Goal: Transaction & Acquisition: Purchase product/service

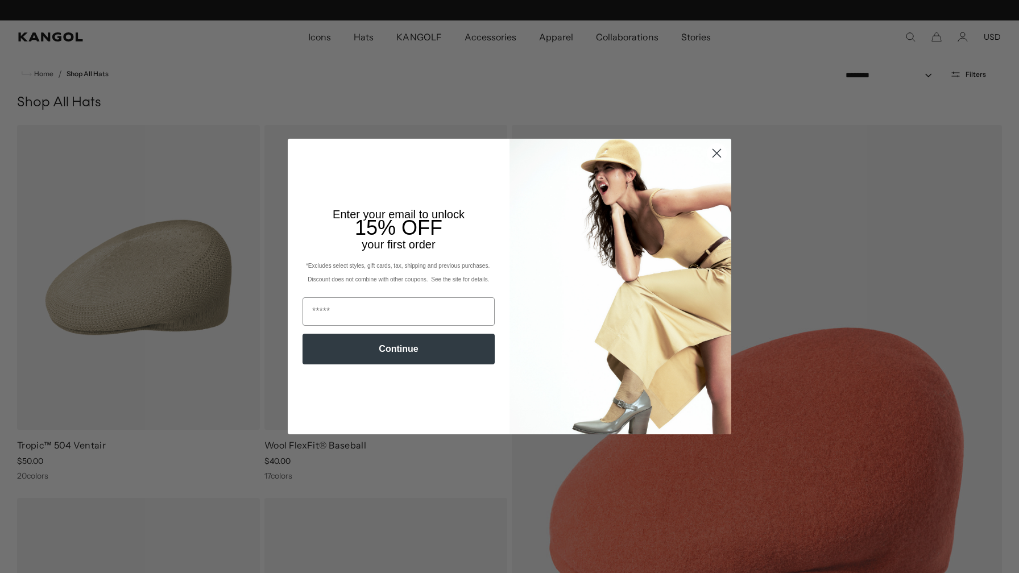
scroll to position [0, 234]
click at [717, 155] on circle "Close dialog" at bounding box center [716, 153] width 19 height 19
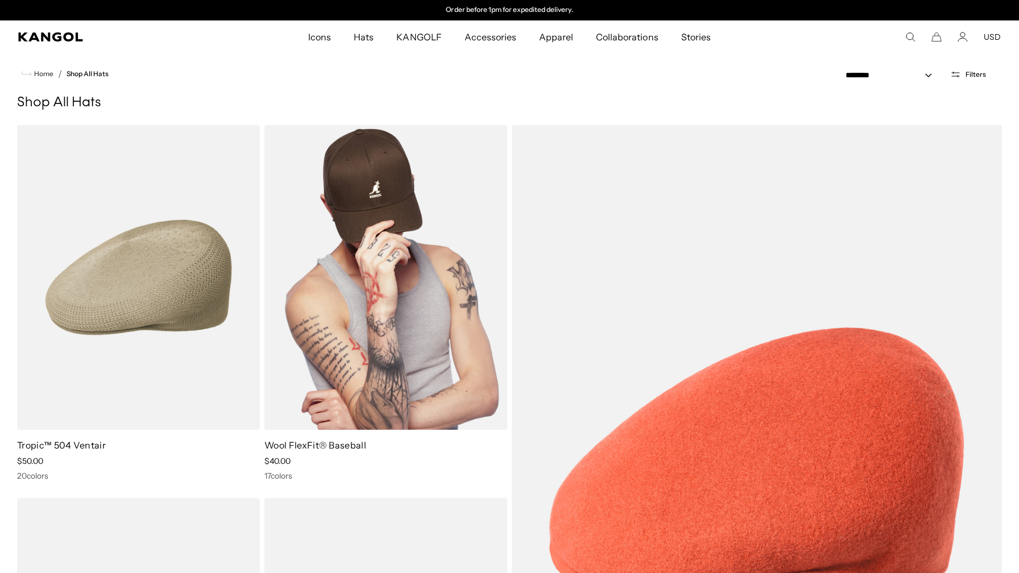
click at [378, 287] on img at bounding box center [385, 277] width 243 height 305
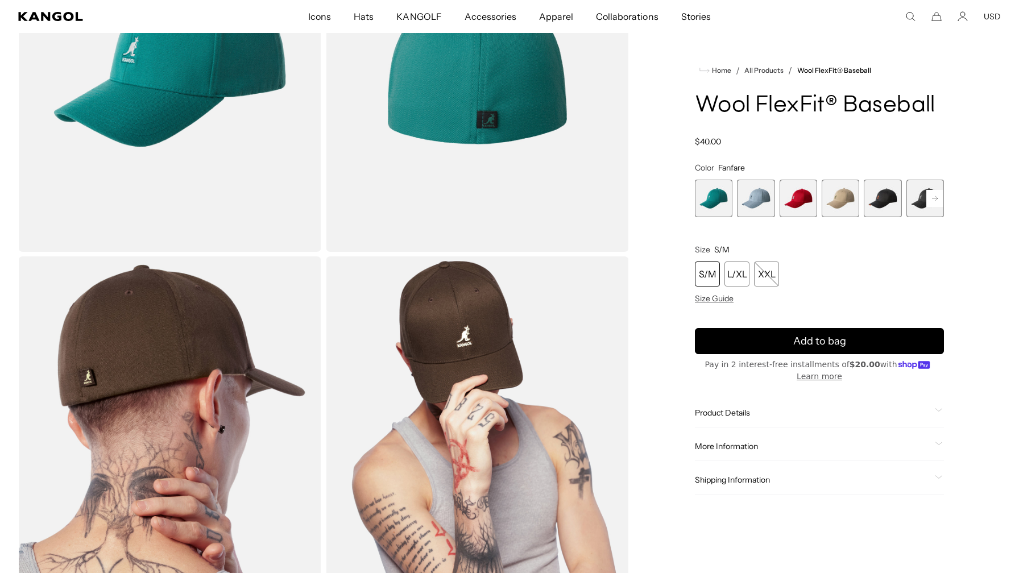
scroll to position [200, 0]
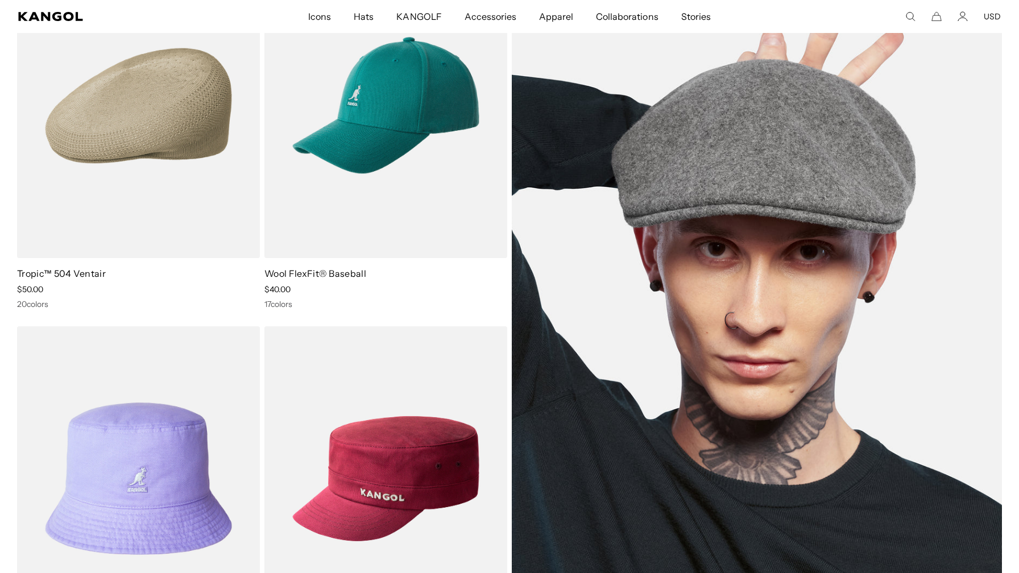
click at [725, 251] on img at bounding box center [757, 292] width 490 height 678
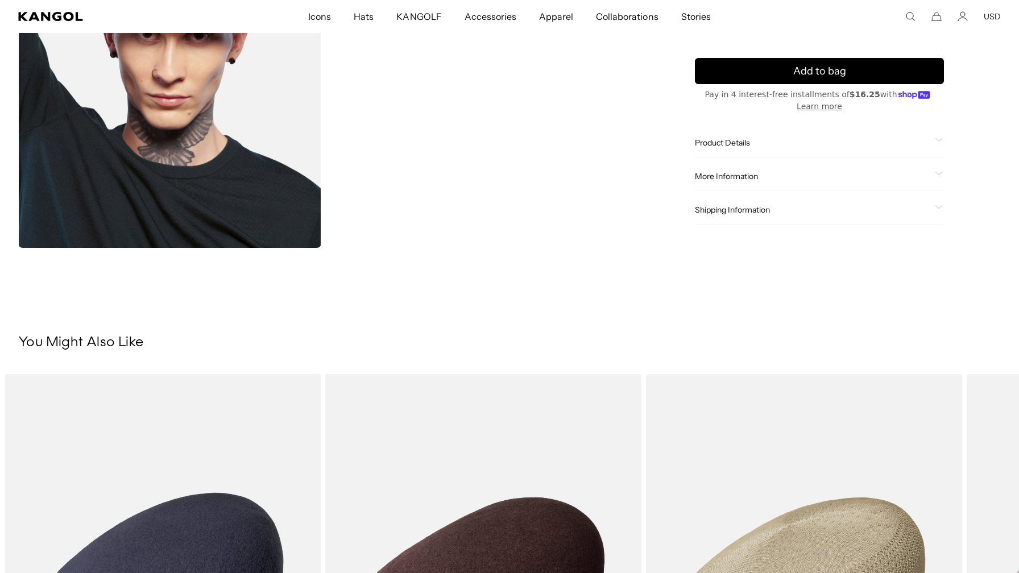
scroll to position [591, 0]
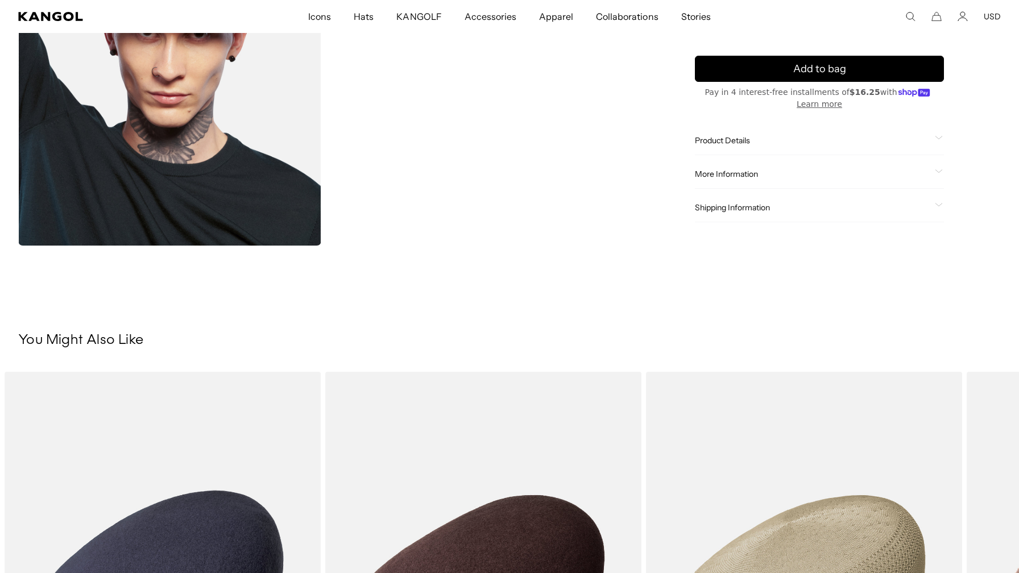
click at [742, 134] on div "Product Details The Wool 504 is the iconic, original Kangol® Cap. First introdu…" at bounding box center [819, 141] width 249 height 29
click at [740, 144] on span "Product Details" at bounding box center [812, 141] width 235 height 10
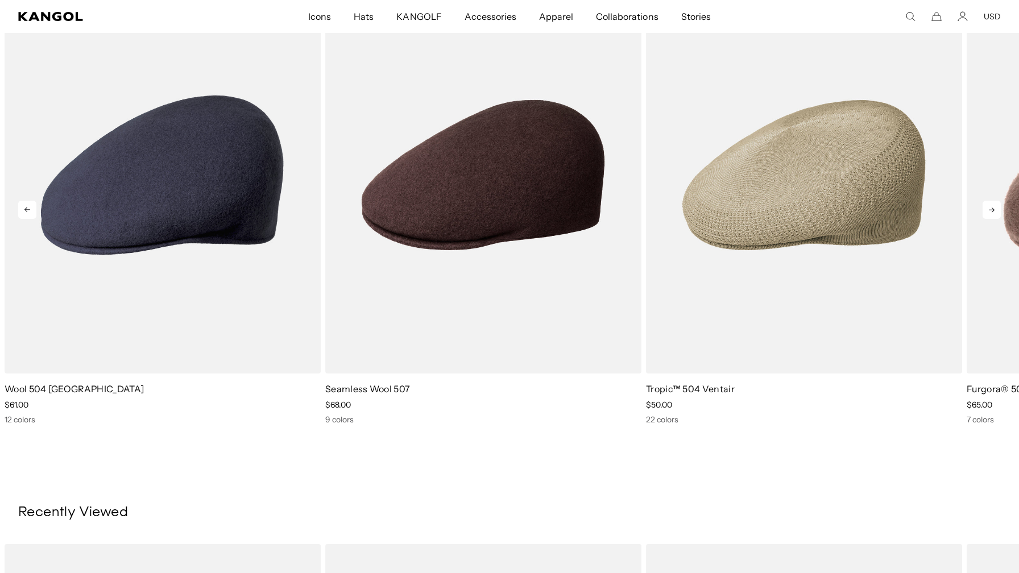
click at [989, 211] on icon at bounding box center [991, 210] width 18 height 18
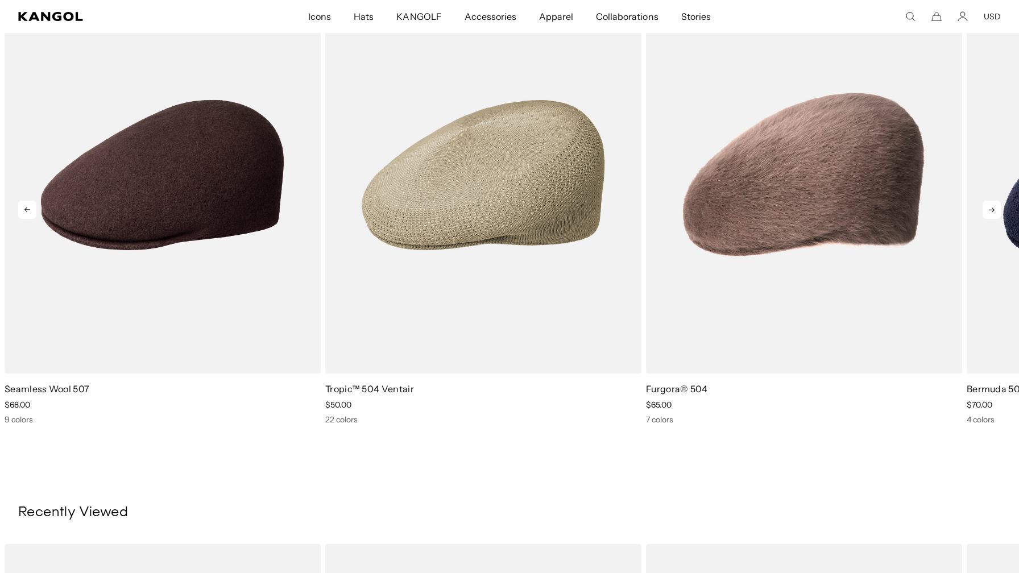
click at [986, 213] on icon at bounding box center [991, 210] width 18 height 18
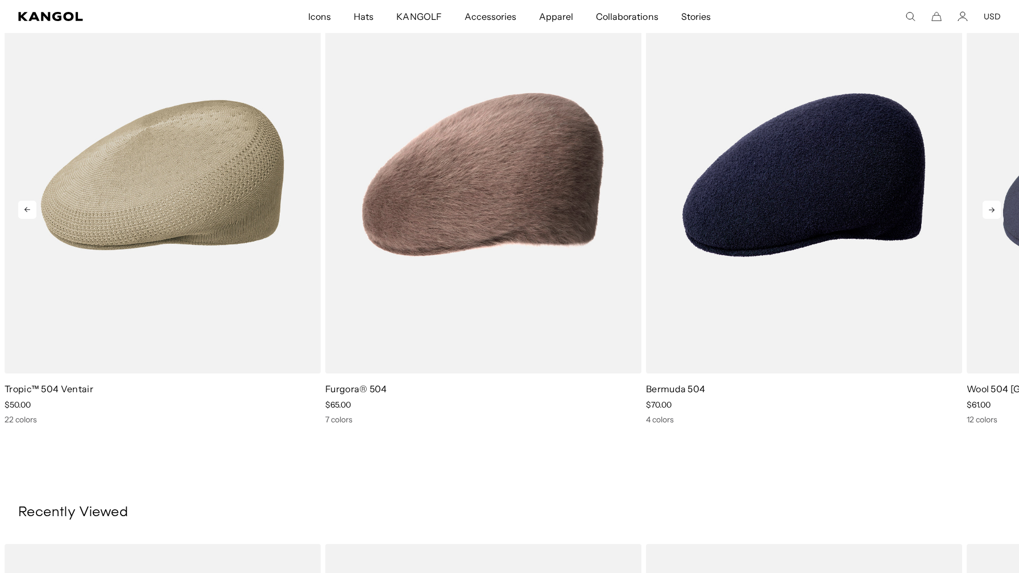
scroll to position [0, 0]
click at [986, 213] on icon at bounding box center [991, 210] width 18 height 18
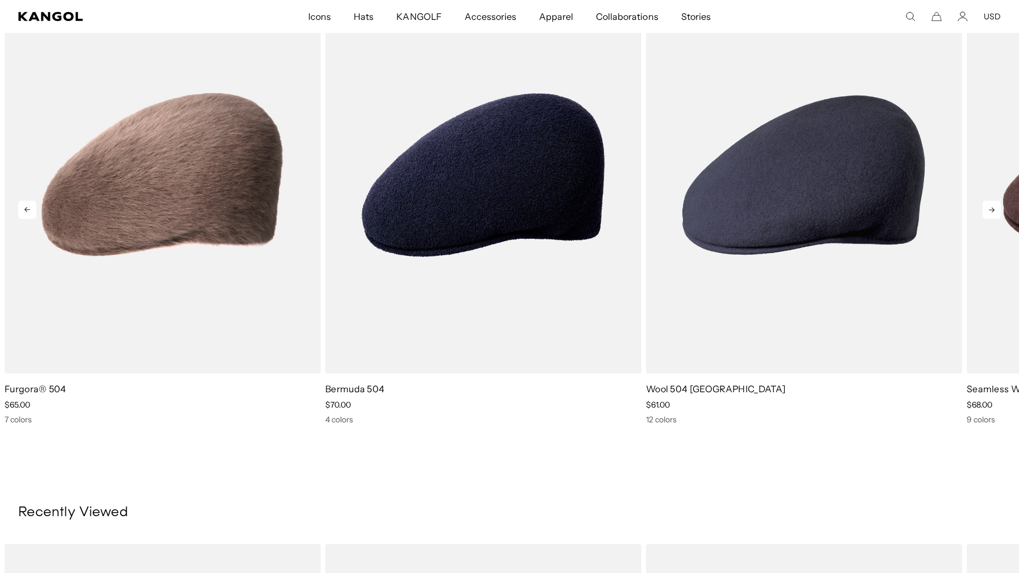
click at [986, 213] on icon at bounding box center [991, 210] width 18 height 18
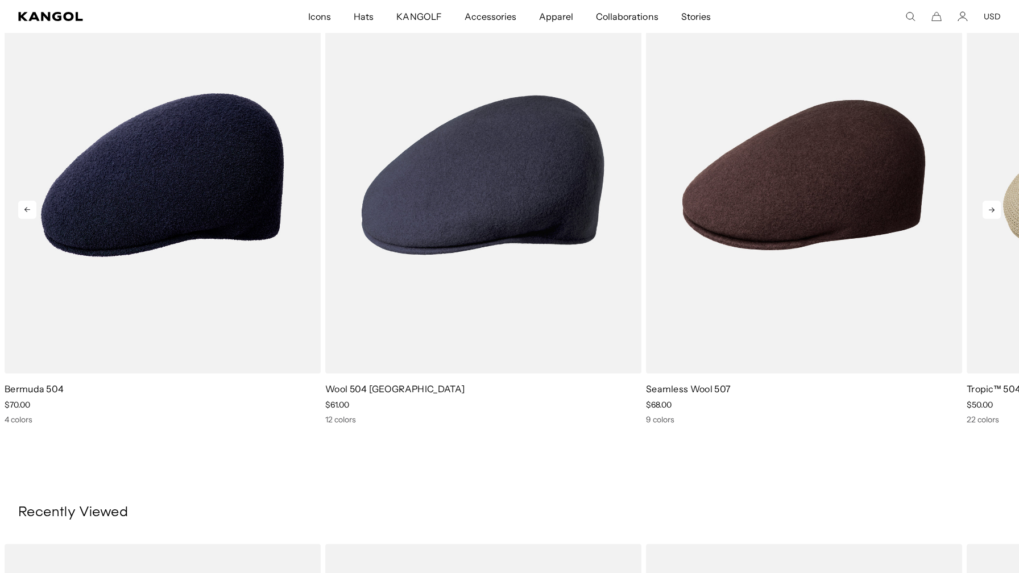
click at [986, 213] on icon at bounding box center [991, 210] width 18 height 18
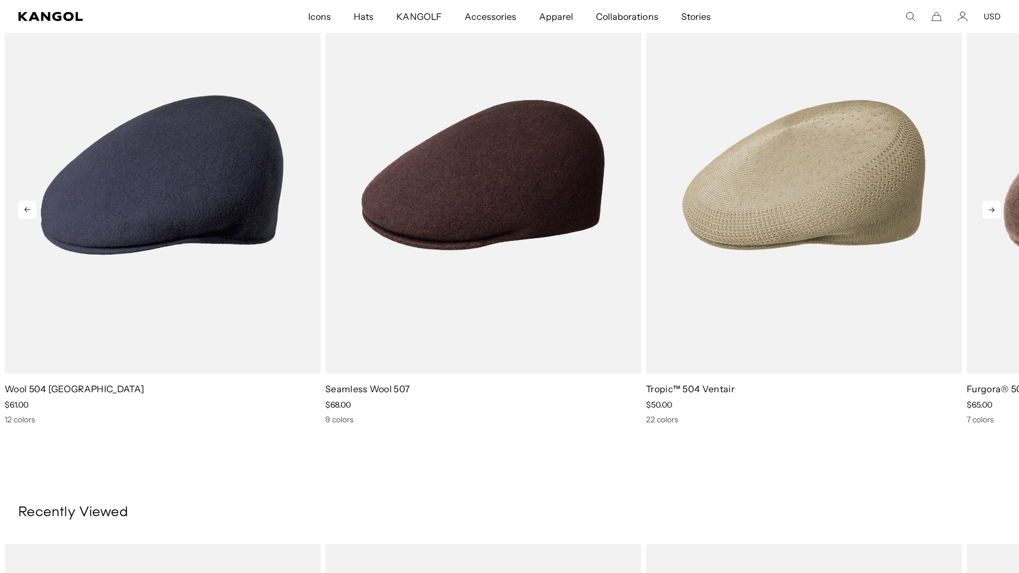
click at [986, 213] on icon at bounding box center [991, 210] width 18 height 18
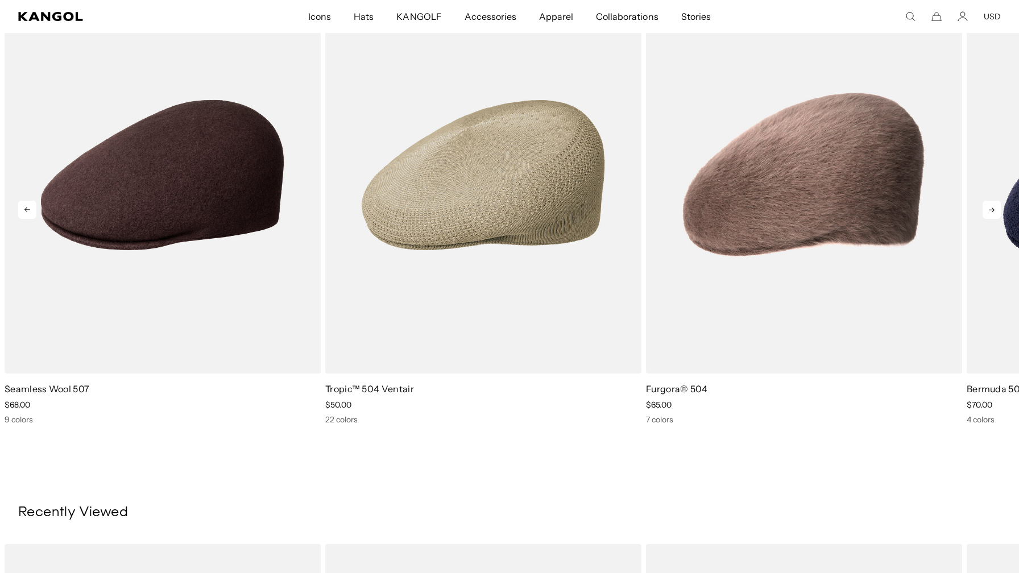
scroll to position [0, 234]
click at [986, 213] on icon at bounding box center [991, 210] width 18 height 18
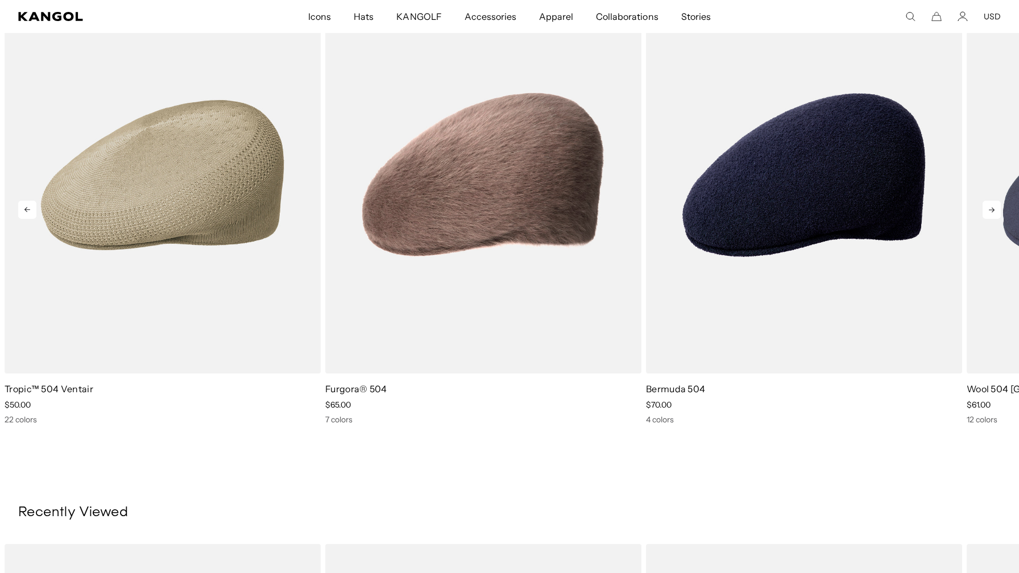
click at [986, 213] on icon at bounding box center [991, 210] width 18 height 18
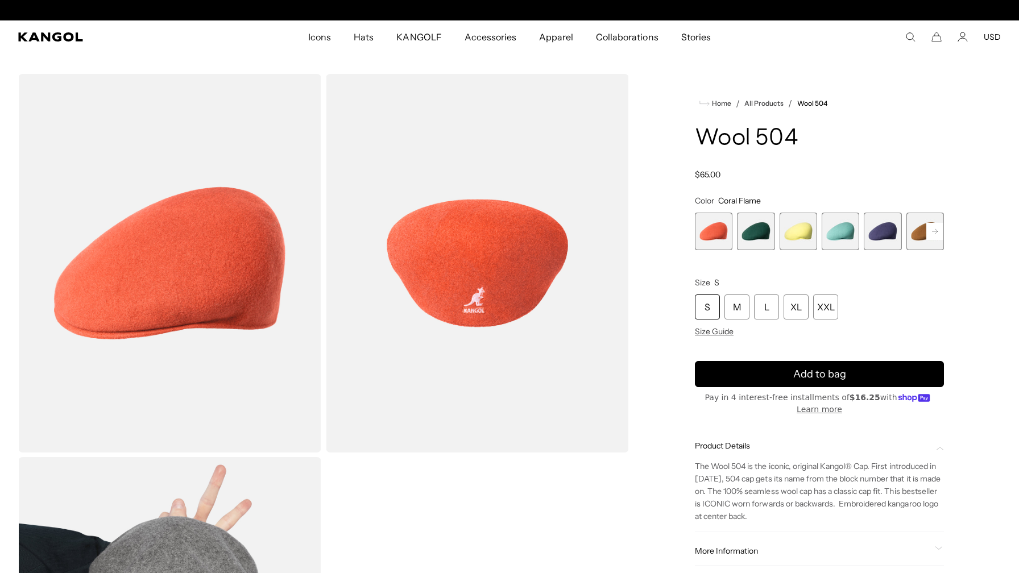
scroll to position [0, 0]
click at [871, 237] on span "5 of 21" at bounding box center [883, 232] width 38 height 38
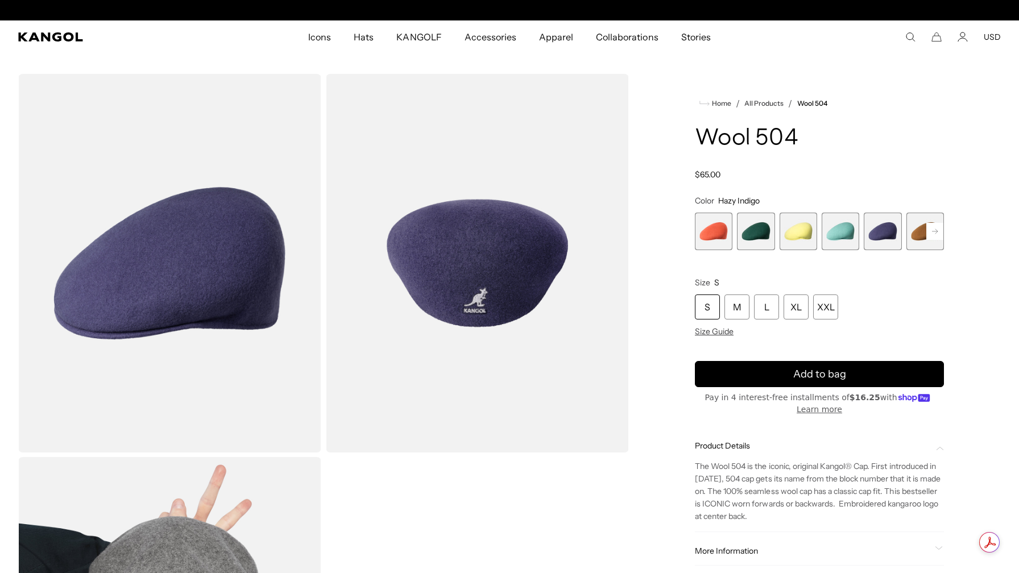
scroll to position [0, 234]
click at [931, 233] on rect at bounding box center [934, 231] width 17 height 17
click at [932, 233] on rect at bounding box center [934, 231] width 17 height 17
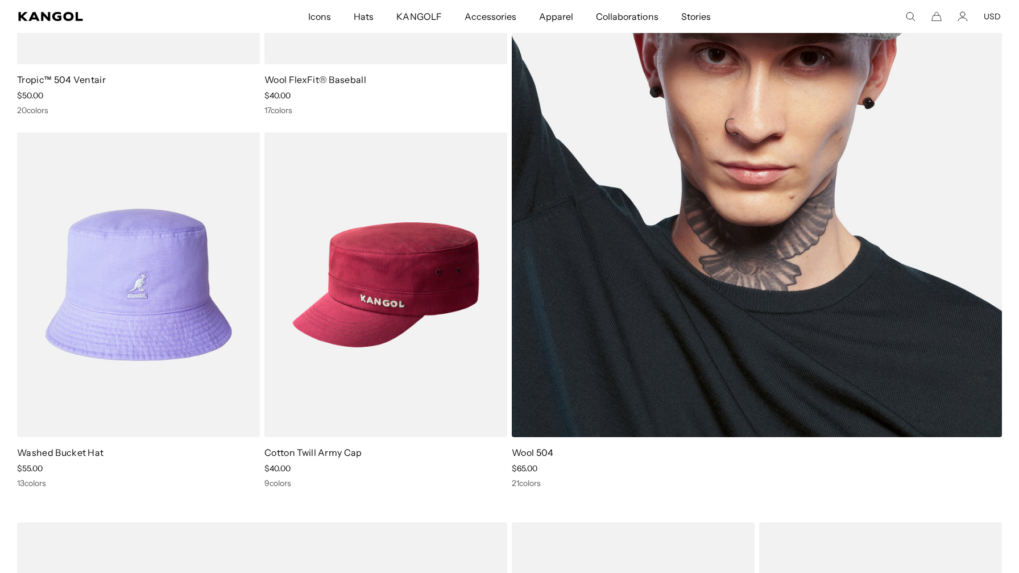
scroll to position [0, 234]
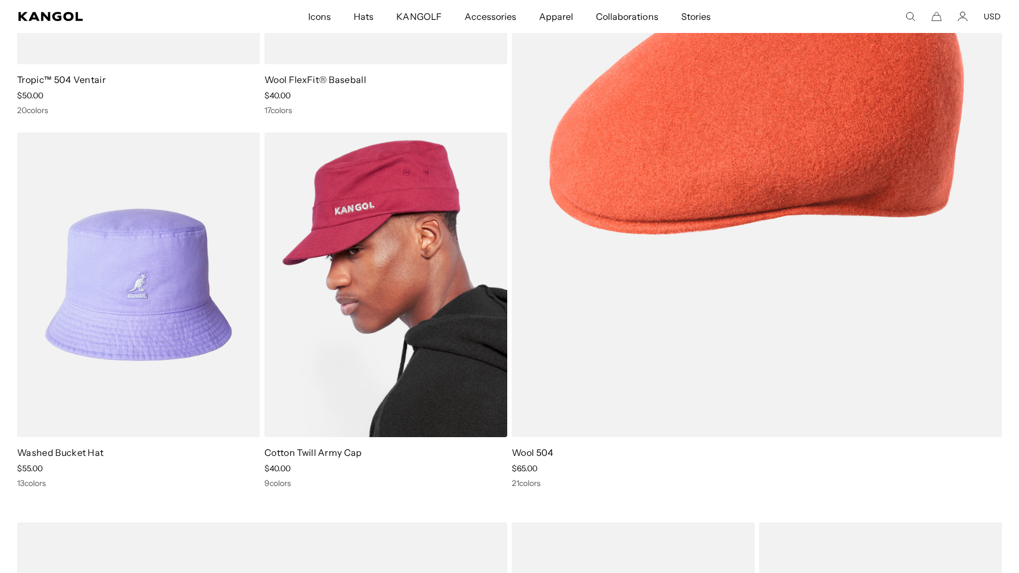
click at [389, 265] on img at bounding box center [385, 284] width 243 height 305
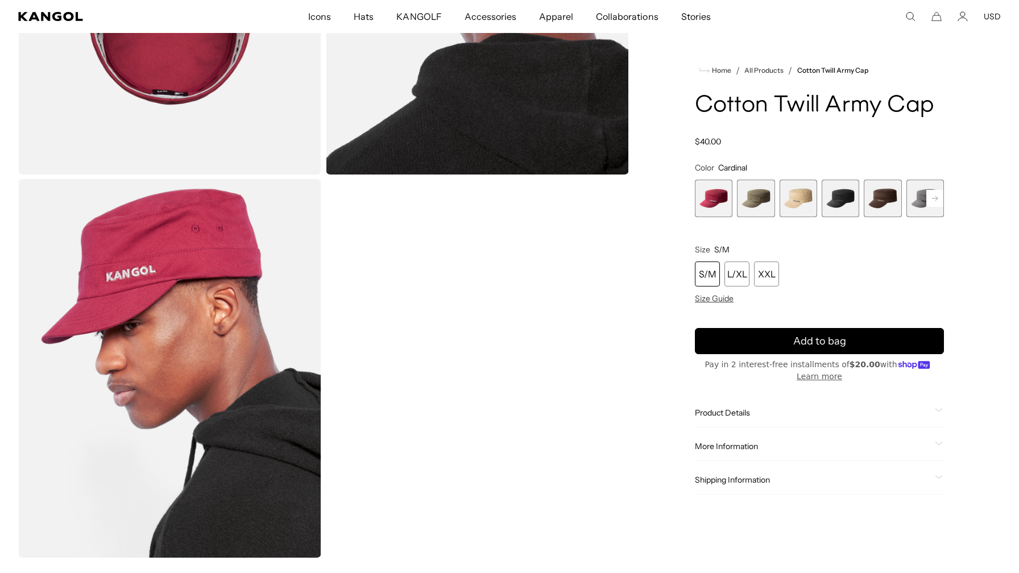
scroll to position [661, 0]
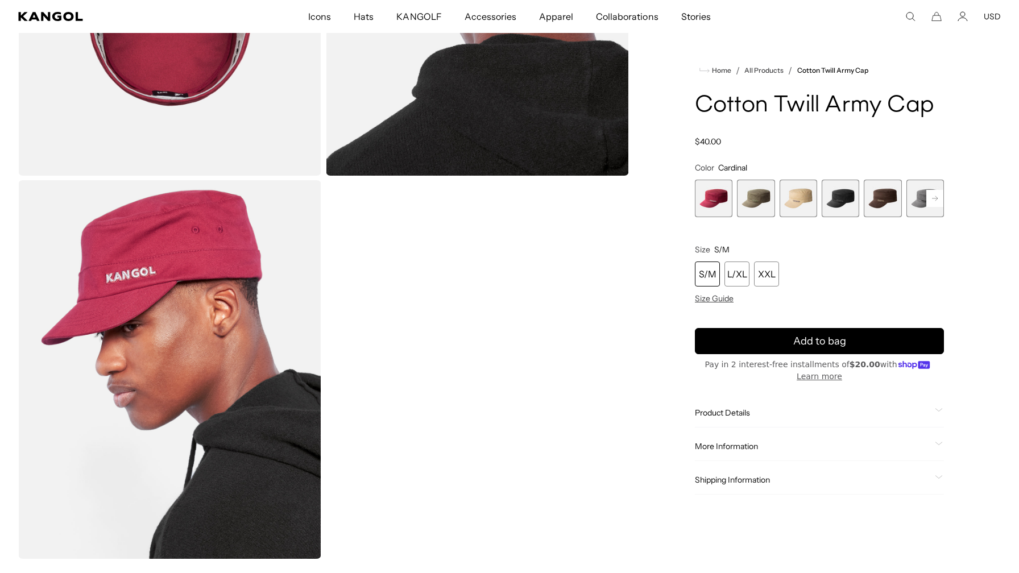
click at [763, 195] on span "2 of 9" at bounding box center [756, 199] width 38 height 38
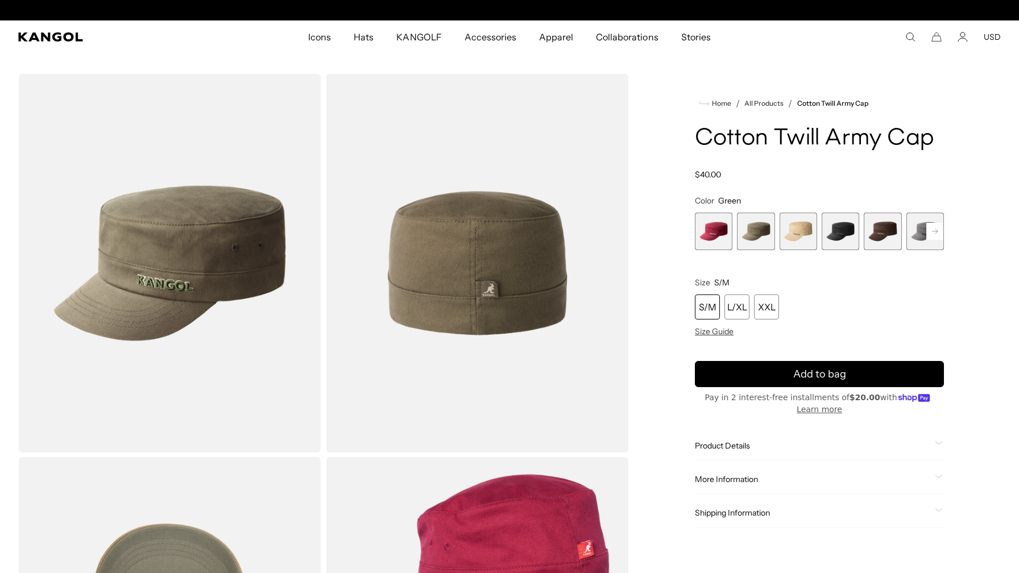
click at [930, 236] on rect at bounding box center [934, 231] width 17 height 17
click at [902, 227] on div "Cardinal Variant sold out or unavailable Green Variant sold out or unavailable …" at bounding box center [819, 232] width 249 height 38
click at [882, 235] on span "6 of 9" at bounding box center [883, 232] width 38 height 38
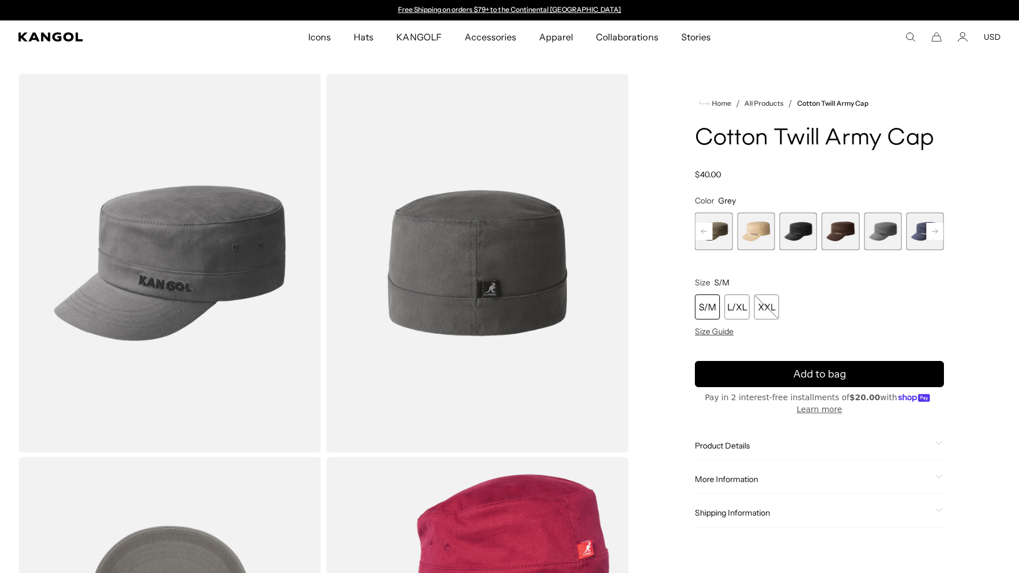
click at [939, 231] on rect at bounding box center [934, 231] width 17 height 17
click at [938, 231] on rect at bounding box center [934, 231] width 17 height 17
click at [938, 231] on span "9 of 9" at bounding box center [925, 232] width 38 height 38
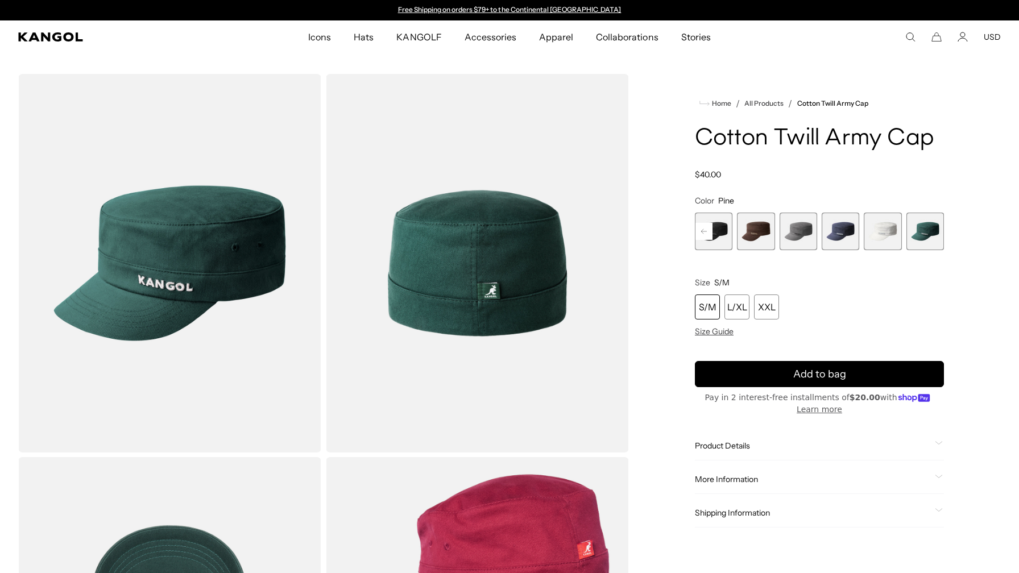
click at [835, 238] on span "7 of 9" at bounding box center [840, 232] width 38 height 38
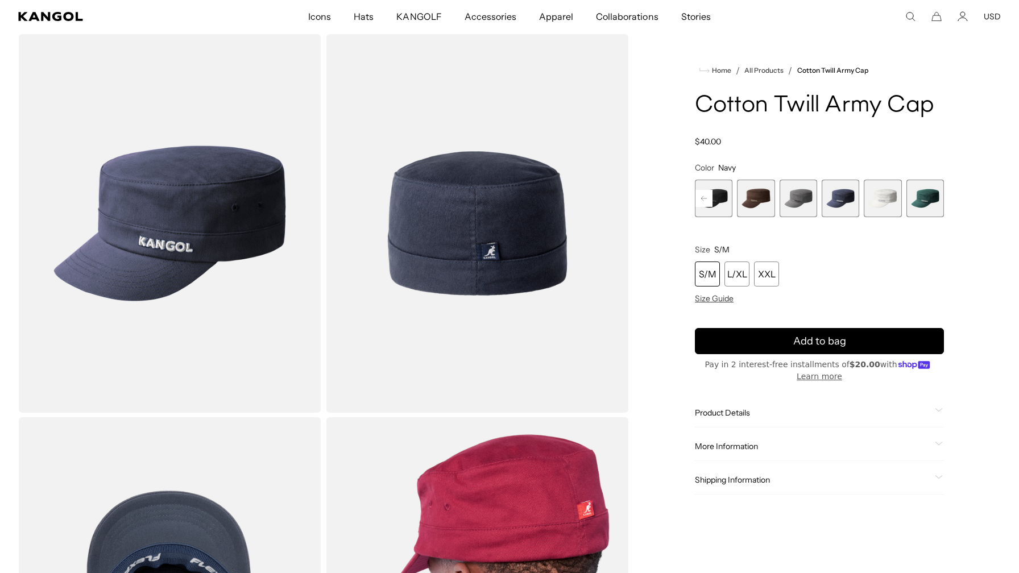
scroll to position [0, 234]
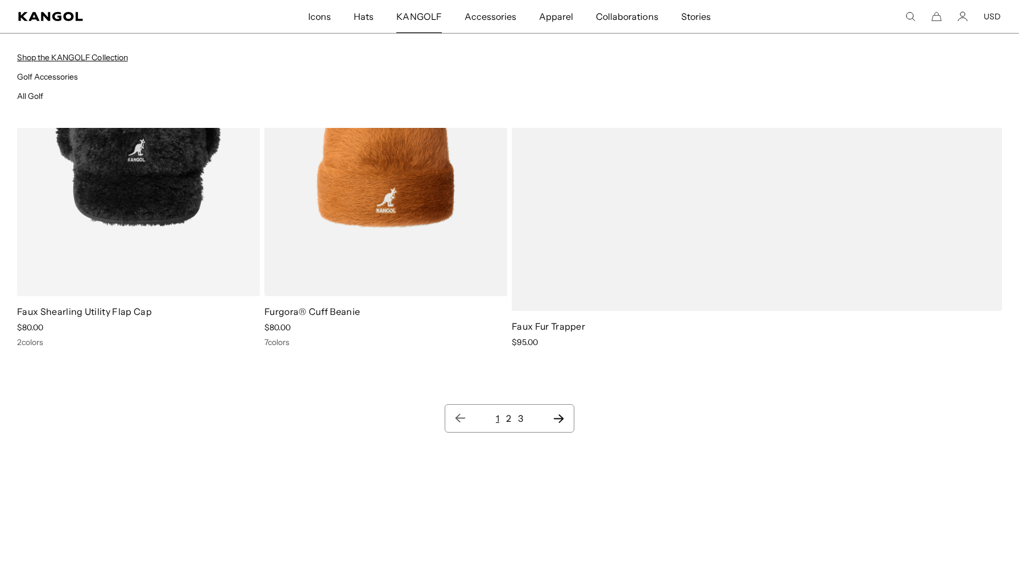
click at [114, 60] on link "Shop the KANGOLF Collection" at bounding box center [72, 57] width 111 height 10
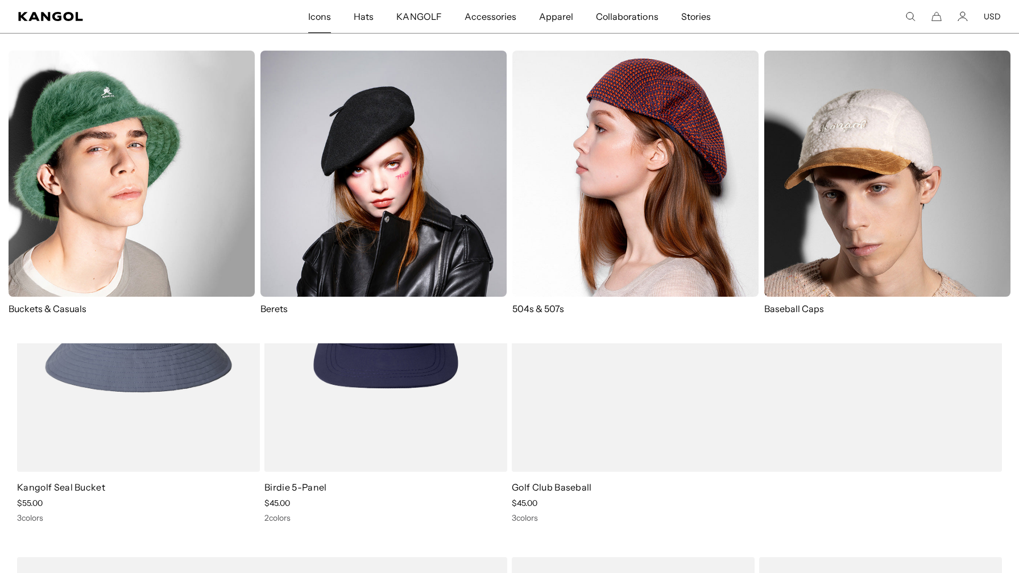
scroll to position [0, 234]
click at [321, 14] on span "Icons" at bounding box center [319, 16] width 23 height 33
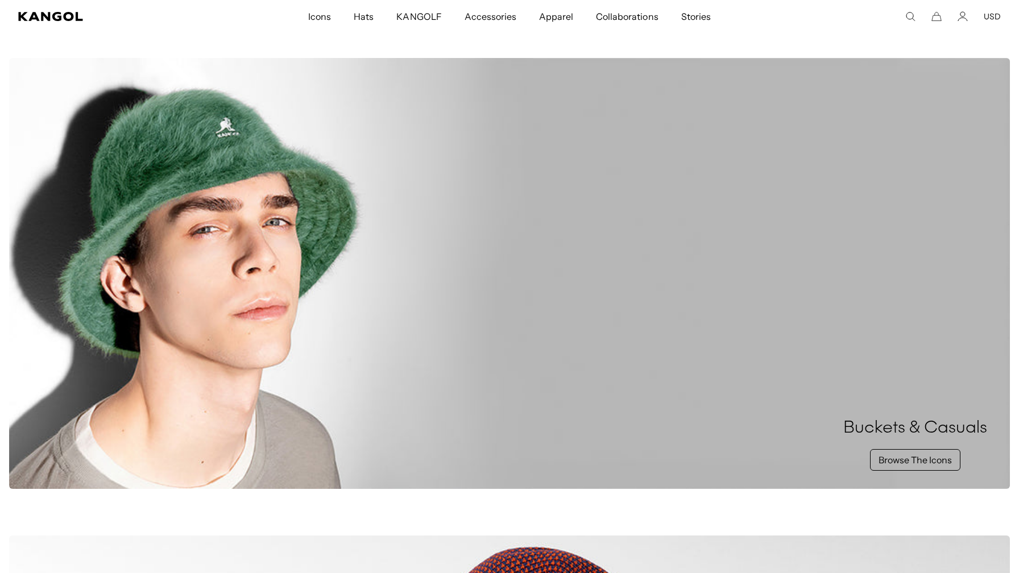
scroll to position [217, 0]
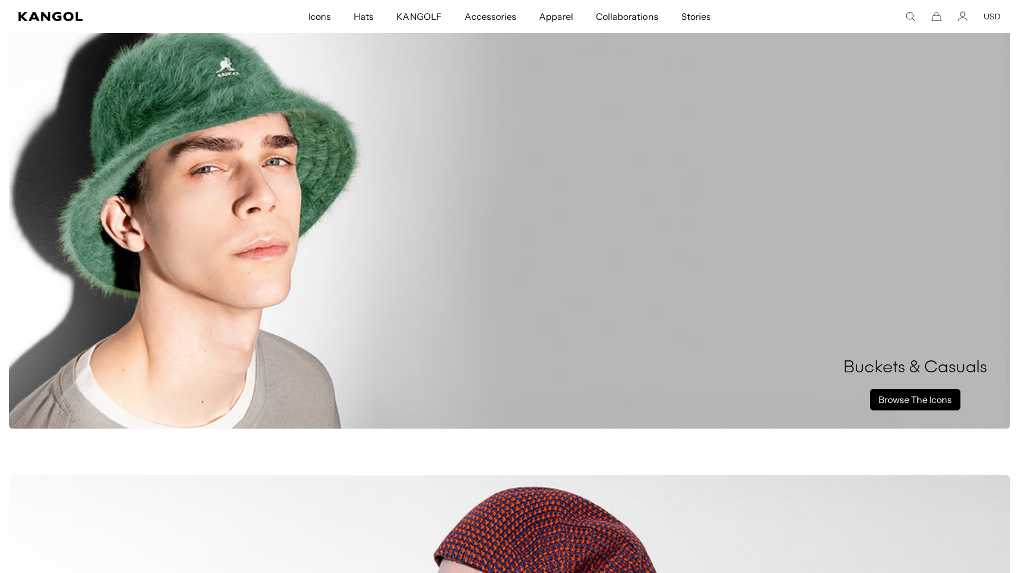
click at [926, 403] on link "Browse The Icons" at bounding box center [915, 400] width 90 height 22
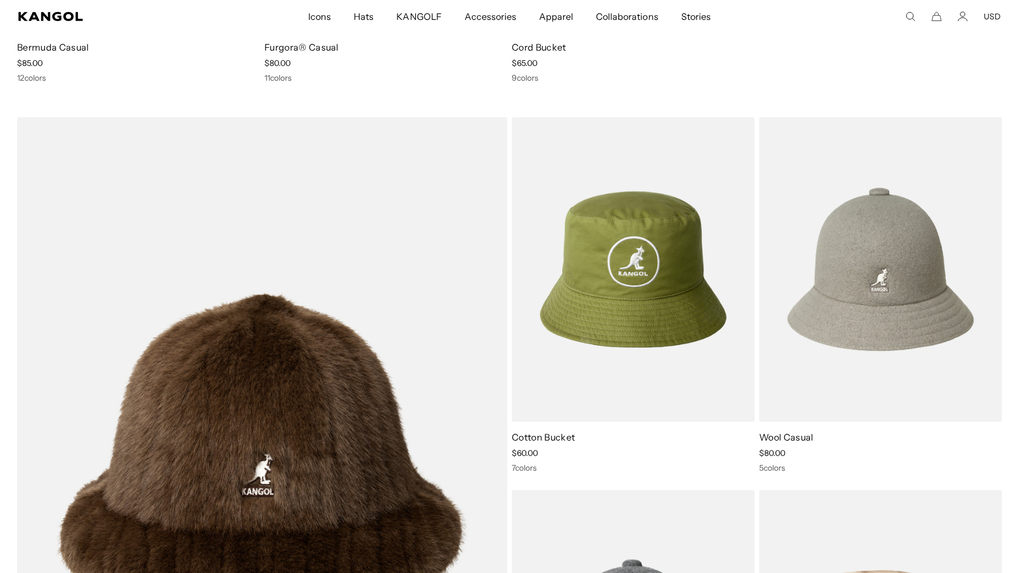
scroll to position [0, 234]
